Goal: Navigation & Orientation: Go to known website

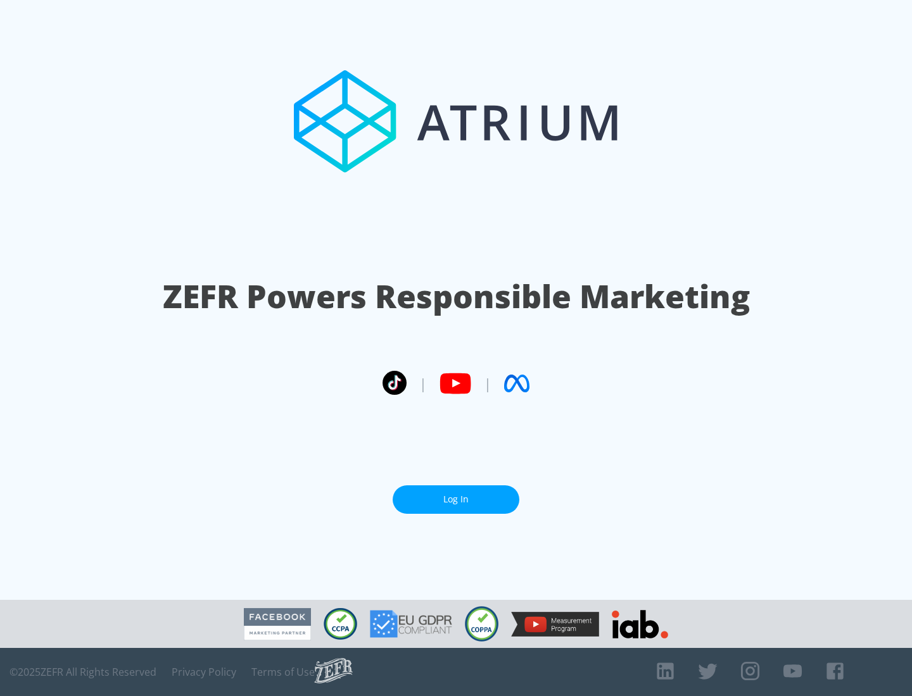
click at [456, 499] on link "Log In" at bounding box center [455, 500] width 127 height 28
